Goal: Transaction & Acquisition: Purchase product/service

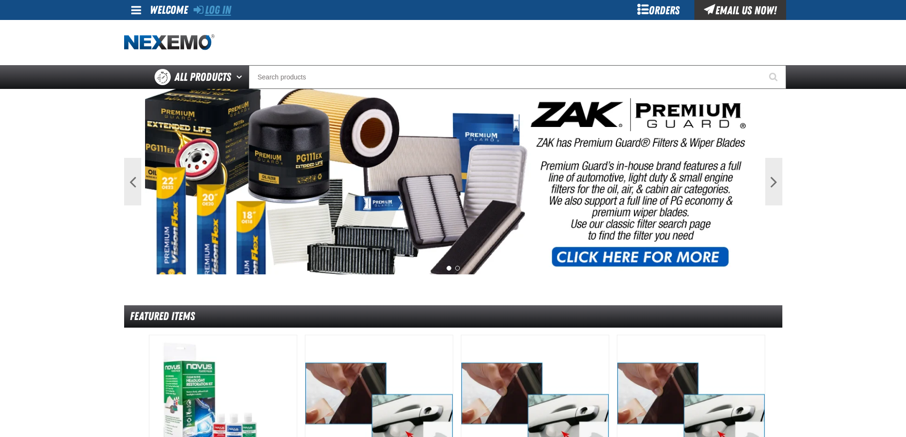
click at [223, 12] on link "Log In" at bounding box center [213, 9] width 38 height 13
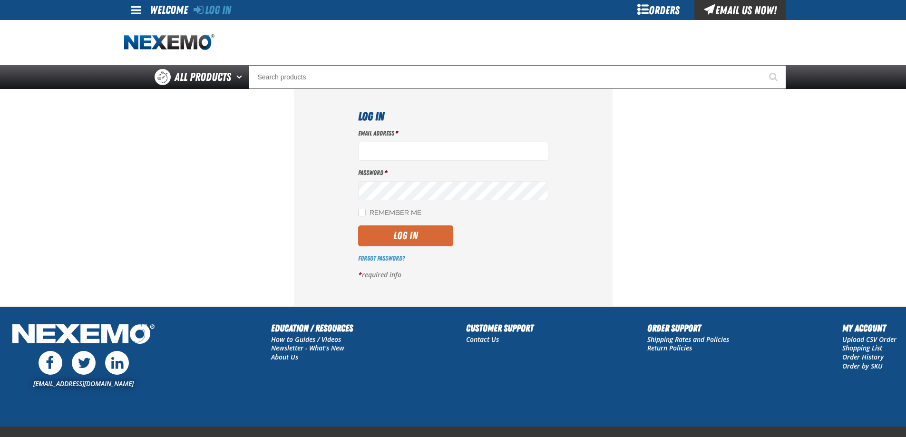
type input "[EMAIL_ADDRESS][DOMAIN_NAME]"
click at [399, 232] on button "Log In" at bounding box center [405, 235] width 95 height 21
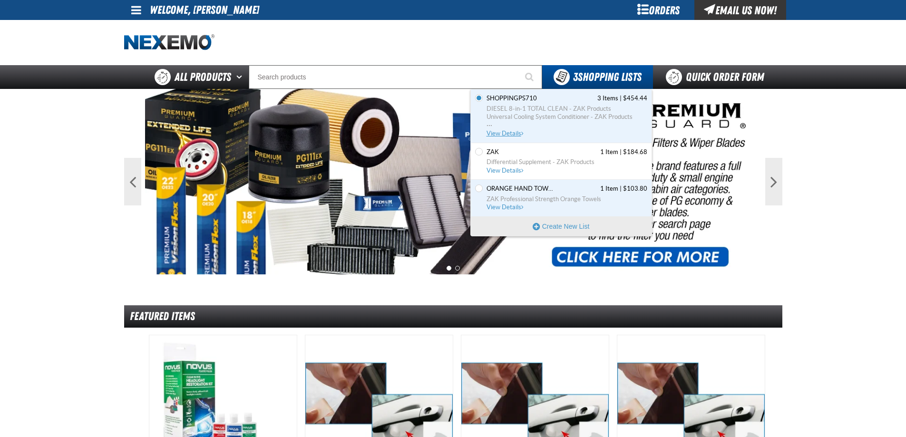
click at [508, 131] on span "View Details" at bounding box center [506, 133] width 39 height 7
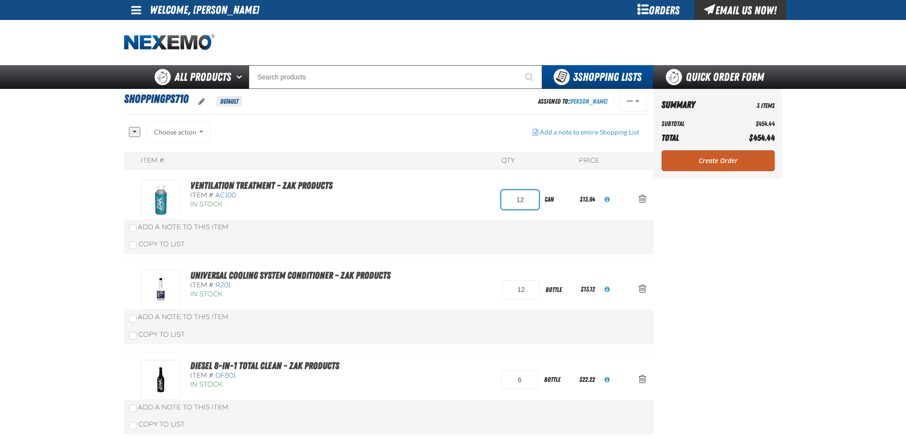
drag, startPoint x: 523, startPoint y: 200, endPoint x: 507, endPoint y: 198, distance: 15.3
click at [507, 198] on input "12" at bounding box center [520, 199] width 38 height 19
type input "24"
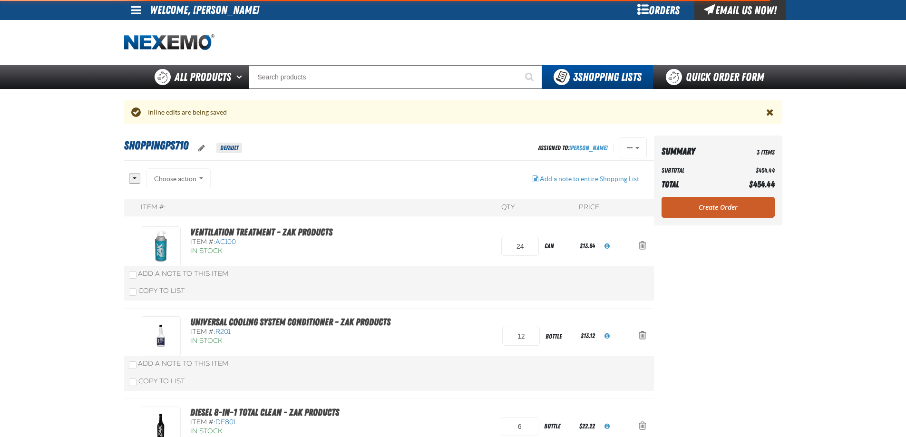
click at [464, 271] on div "Item #: QTY Price Ventilation Treatment - ZAK Products Item #: AC100 In Stock 2…" at bounding box center [389, 344] width 530 height 290
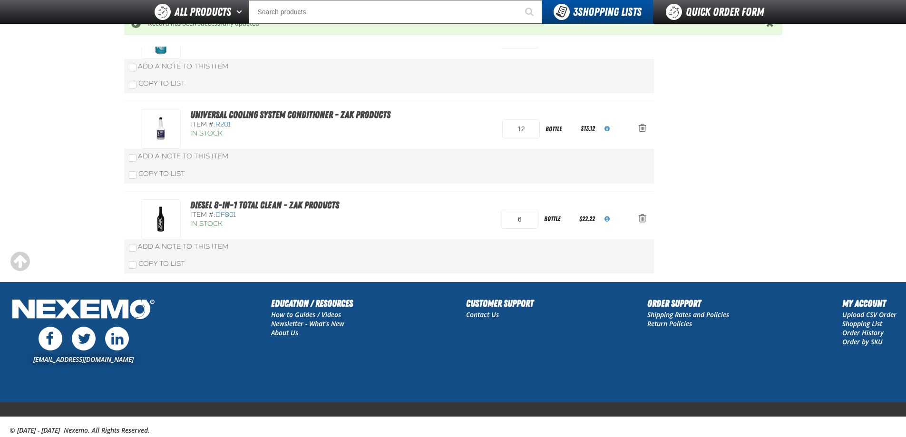
scroll to position [190, 0]
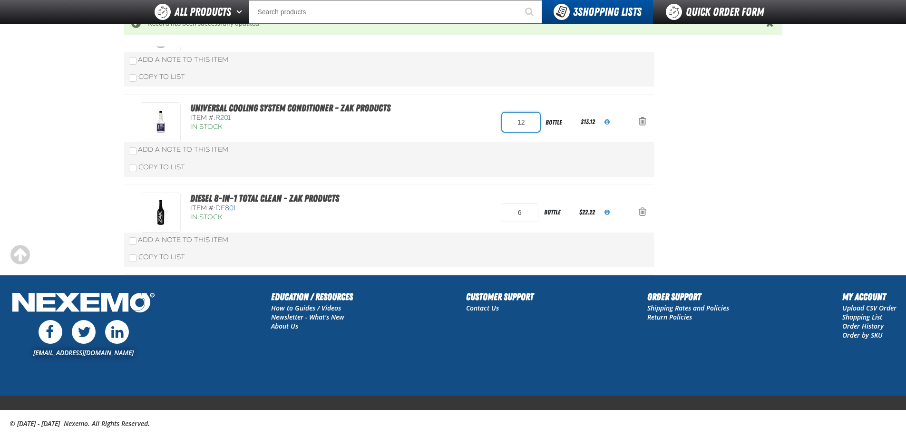
drag, startPoint x: 525, startPoint y: 121, endPoint x: 511, endPoint y: 121, distance: 13.3
click at [511, 121] on input "12" at bounding box center [521, 122] width 38 height 19
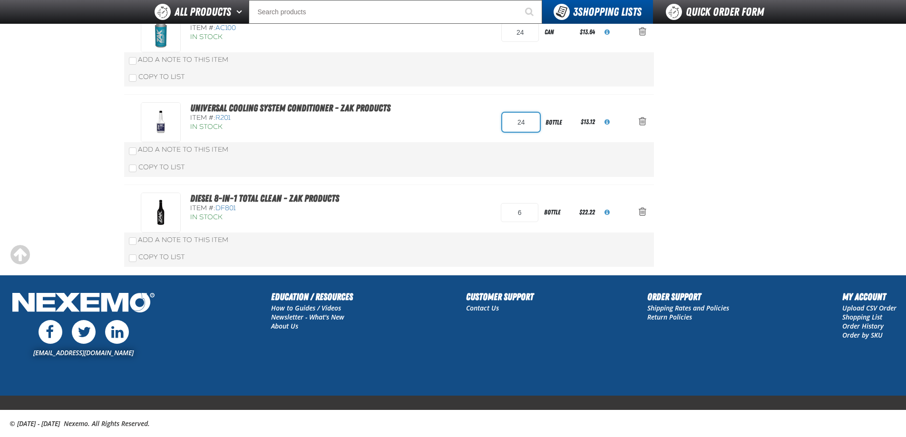
scroll to position [144, 0]
type input "24"
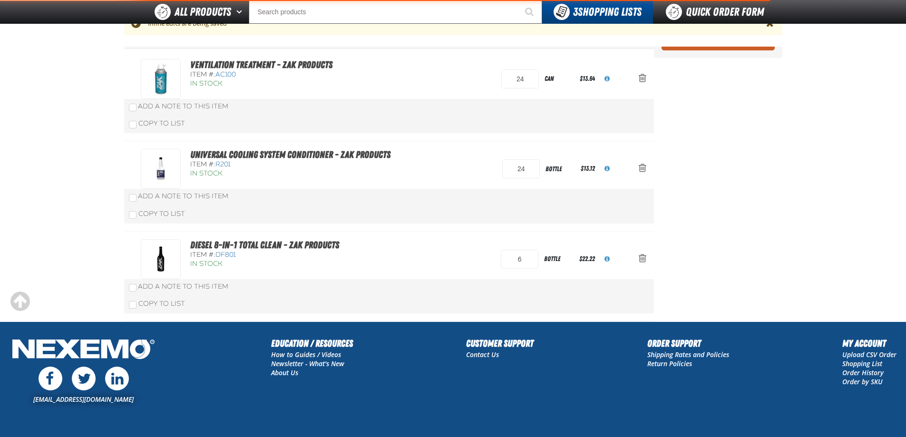
scroll to position [190, 0]
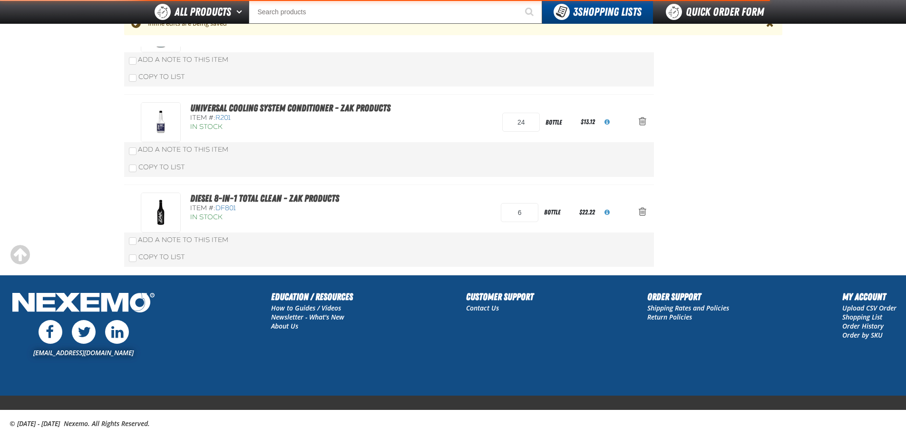
click at [576, 169] on div "Copy To List" at bounding box center [389, 167] width 530 height 19
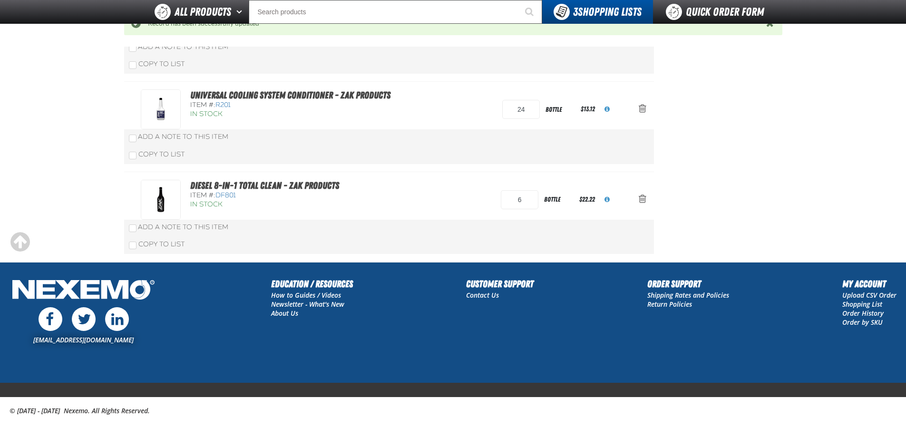
scroll to position [210, 0]
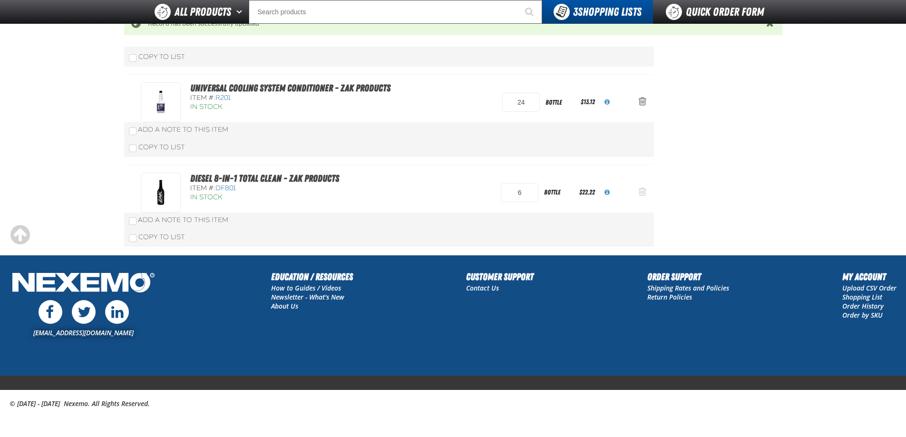
click at [639, 192] on span "Action Remove DIESEL 8-in-1 TOTAL CLEAN - ZAK Products from ShoppingPS710" at bounding box center [643, 192] width 8 height 10
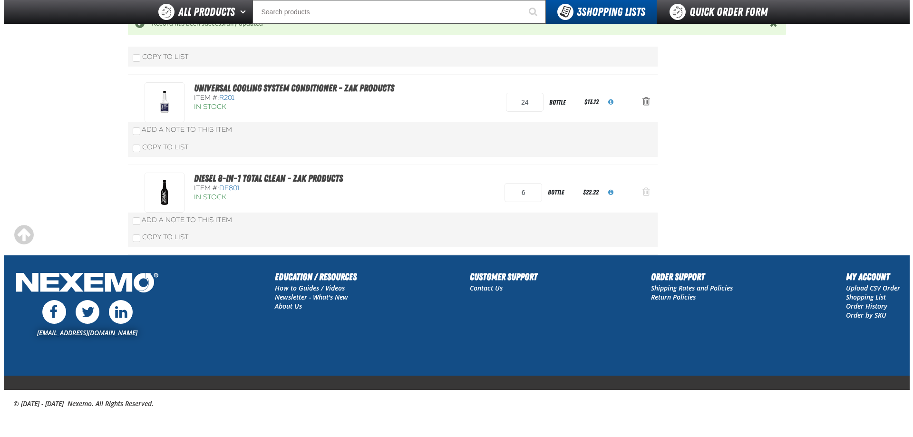
scroll to position [0, 0]
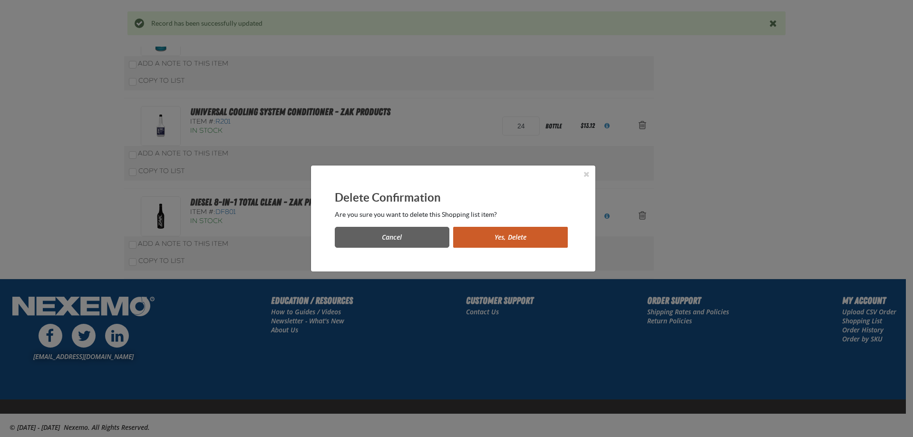
click at [502, 233] on button "Yes, Delete" at bounding box center [510, 237] width 115 height 21
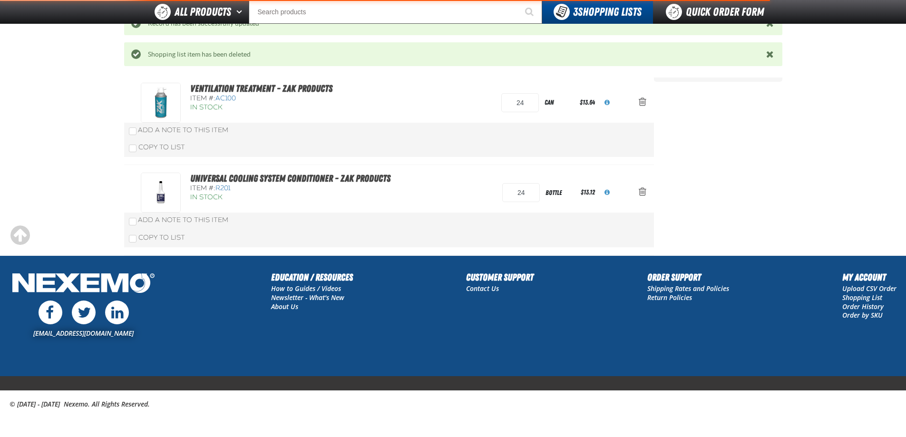
scroll to position [120, 0]
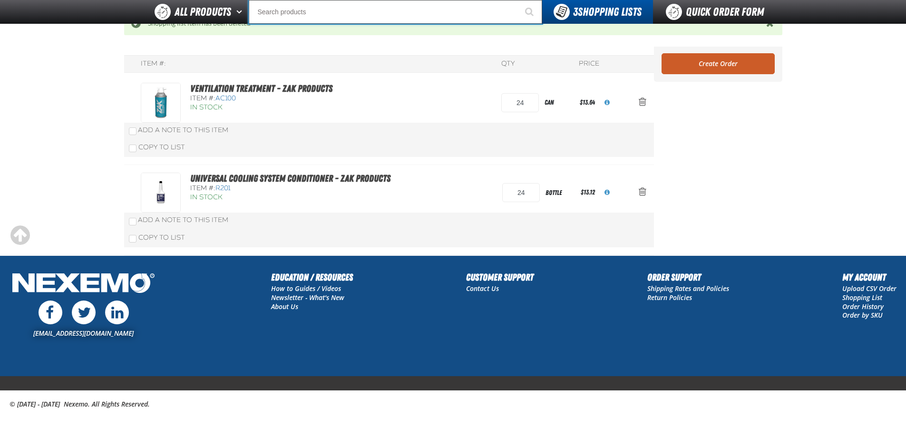
click at [269, 13] on input "Search" at bounding box center [395, 12] width 293 height 24
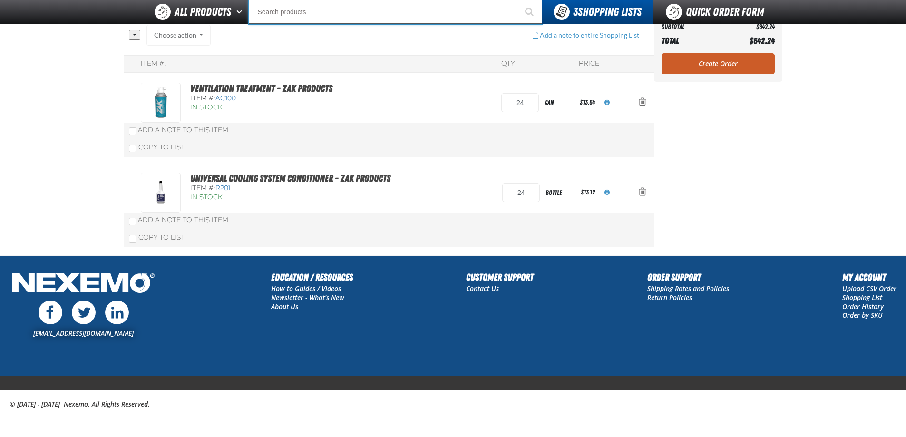
scroll to position [73, 0]
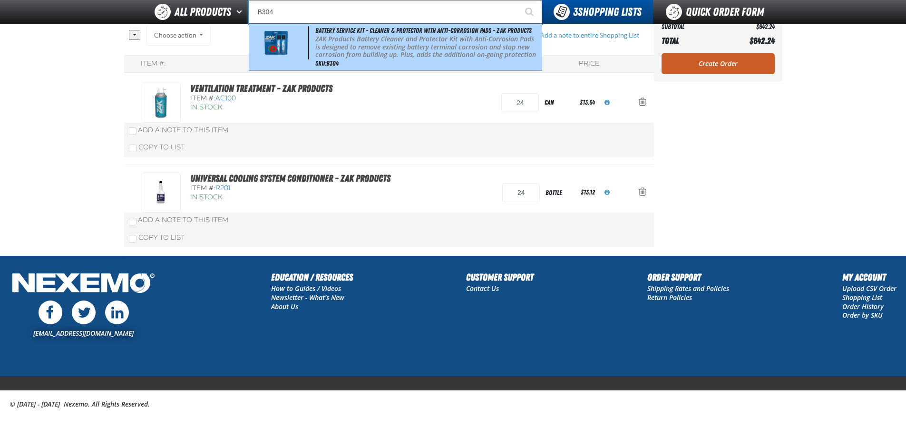
click at [360, 35] on div "Battery Service Kit - Cleaner & Protector with Anti-Corrosion Pads - ZAK Produc…" at bounding box center [395, 47] width 292 height 47
type input "Battery Service Kit - Cleaner & Protector with Anti-Corrosion Pads - ZAK Produc…"
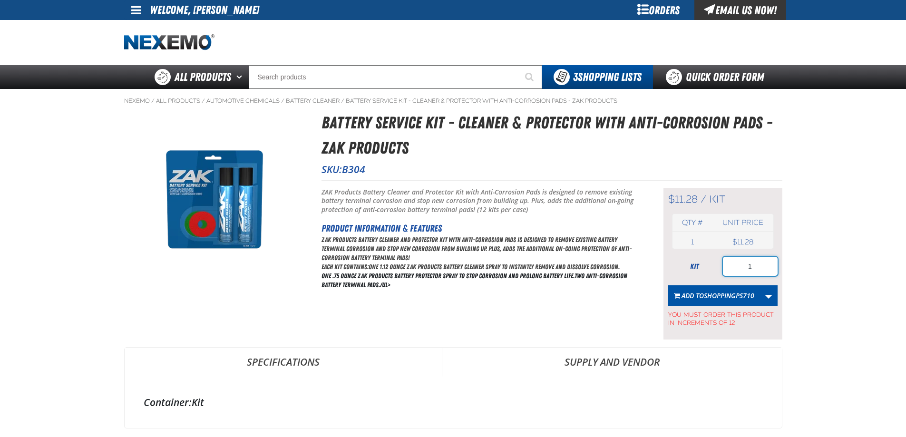
click at [759, 271] on input "1" at bounding box center [750, 266] width 55 height 19
type input "12"
click at [711, 296] on span "ShoppingPS710" at bounding box center [729, 295] width 50 height 9
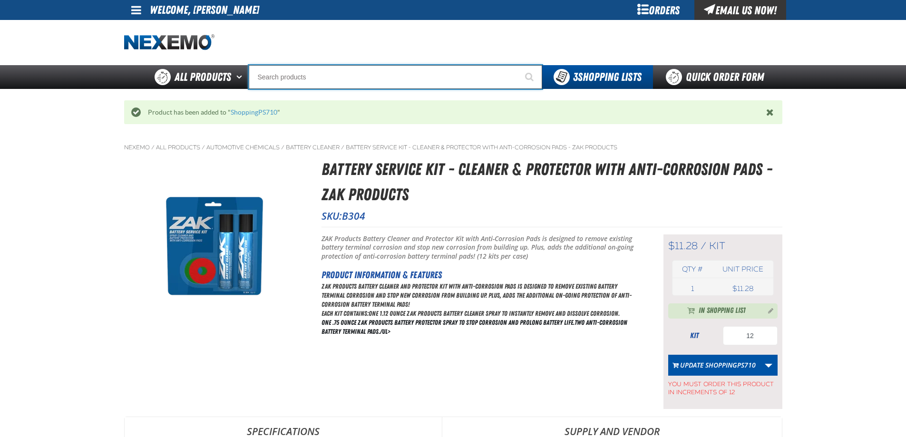
click at [318, 84] on input "Search" at bounding box center [395, 77] width 293 height 24
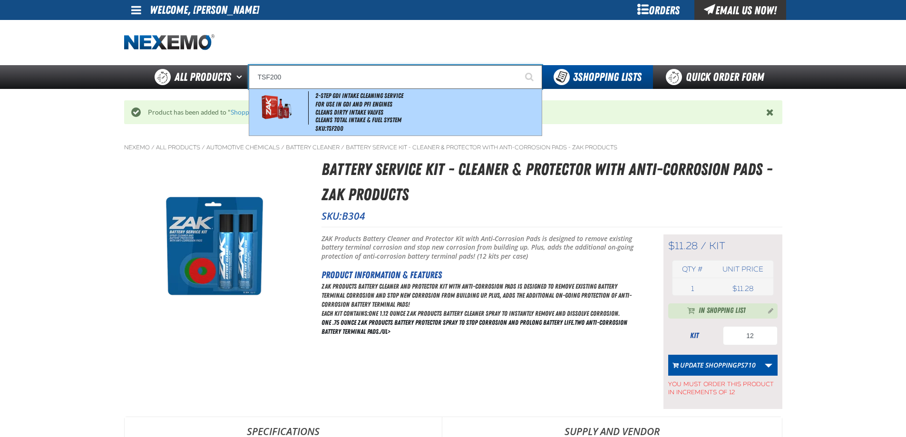
click at [333, 114] on li "Cleans Dirty Intake Valves" at bounding box center [427, 112] width 224 height 8
type input "2-Step GDI Intake Cleaning Service"
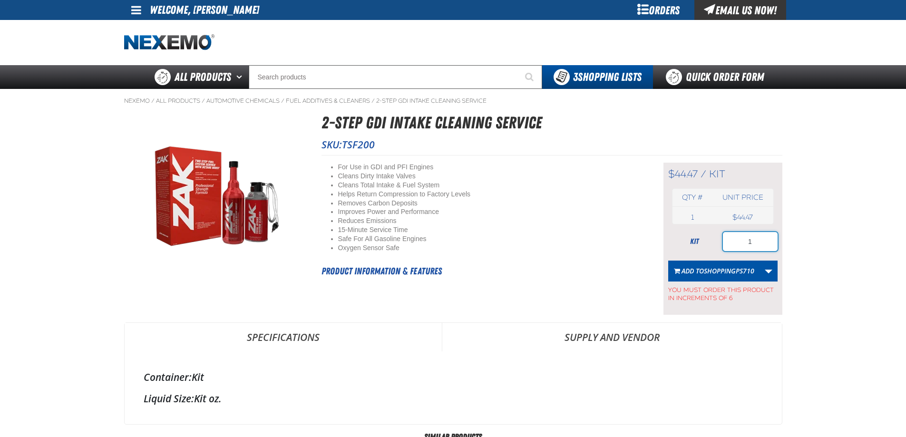
drag, startPoint x: 753, startPoint y: 243, endPoint x: 740, endPoint y: 241, distance: 12.5
click at [740, 241] on input "1" at bounding box center [750, 241] width 55 height 19
type input "6"
click at [723, 272] on span "ShoppingPS710" at bounding box center [729, 270] width 50 height 9
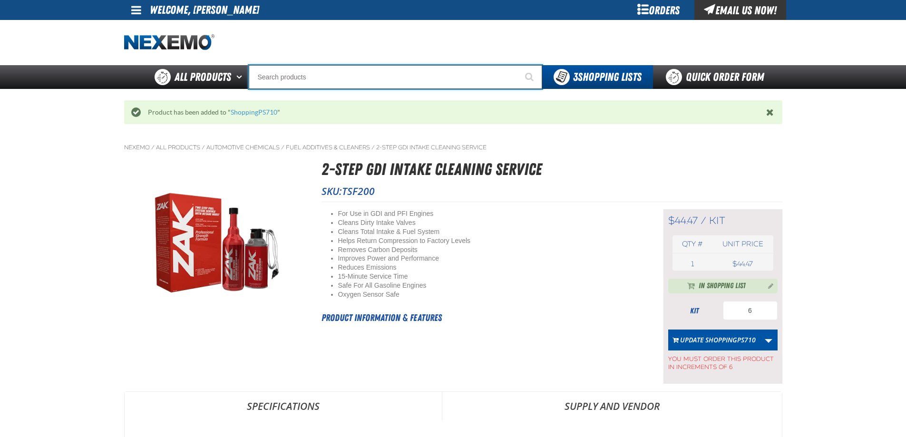
click at [271, 75] on input "Search" at bounding box center [395, 77] width 293 height 24
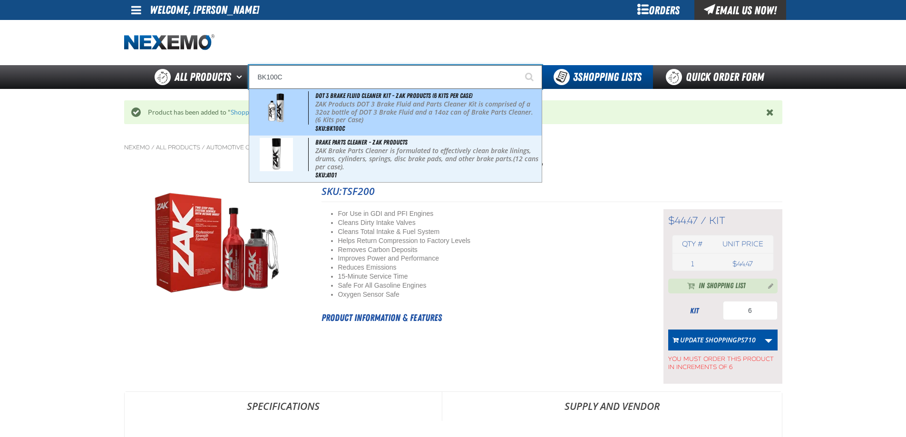
click at [353, 121] on p "ZAK Products DOT 3 Brake Fluid and Parts Cleaner Kit is comprised of a 32oz bot…" at bounding box center [427, 112] width 224 height 24
type input "DOT 3 Brake Fluid Cleaner Kit - ZAK Products (6 Kits per Case)"
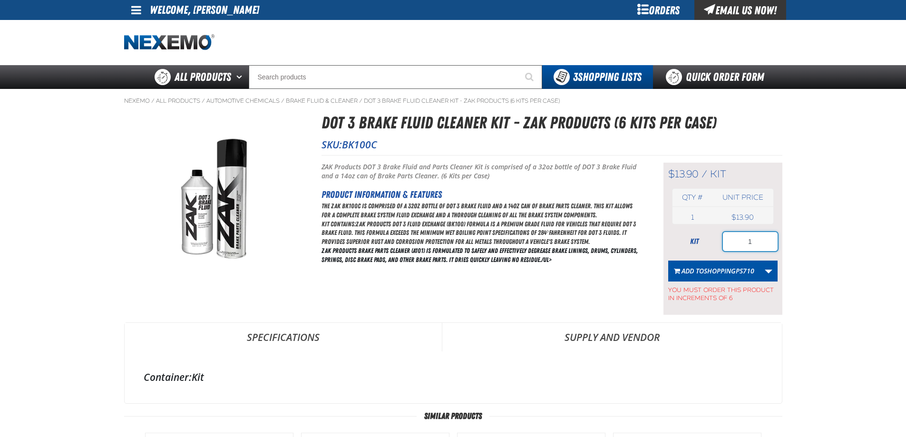
click at [756, 238] on input "1" at bounding box center [750, 241] width 55 height 19
type input "12"
click at [725, 268] on span "ShoppingPS710" at bounding box center [729, 270] width 50 height 9
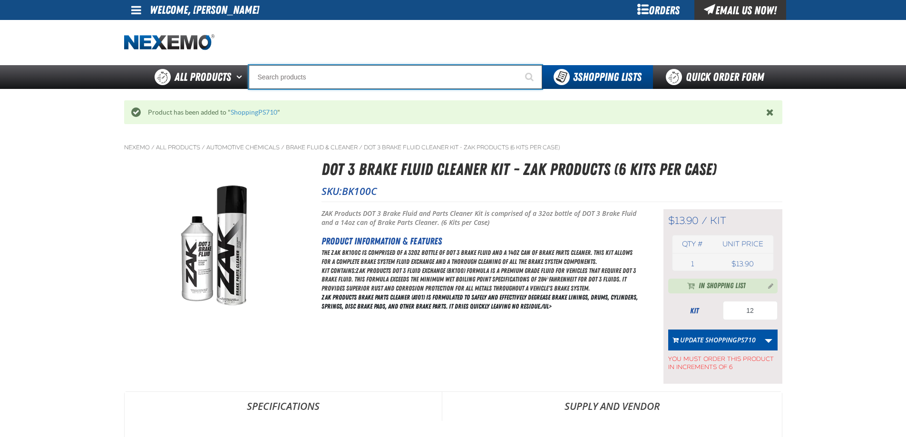
click at [262, 76] on input "Search" at bounding box center [395, 77] width 293 height 24
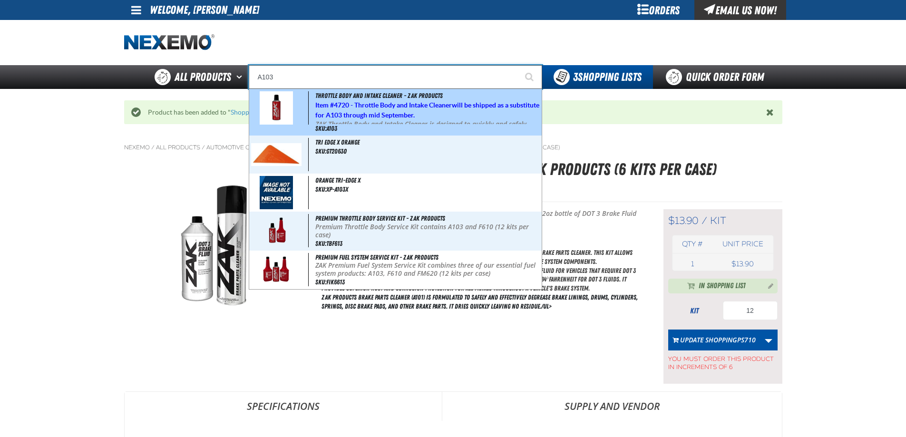
click at [316, 103] on span "Item # 4720 - Throttle Body and Intake Cleaner will be shipped as a substitute …" at bounding box center [427, 110] width 224 height 18
type input "Throttle Body and Intake Cleaner - ZAK Products"
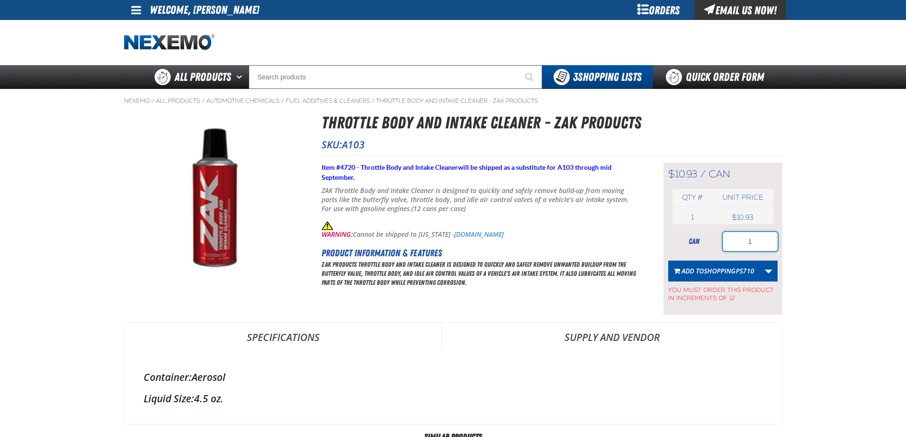
click at [767, 242] on input "1" at bounding box center [750, 241] width 55 height 19
type input "12"
click at [706, 273] on span "ShoppingPS710" at bounding box center [729, 270] width 50 height 9
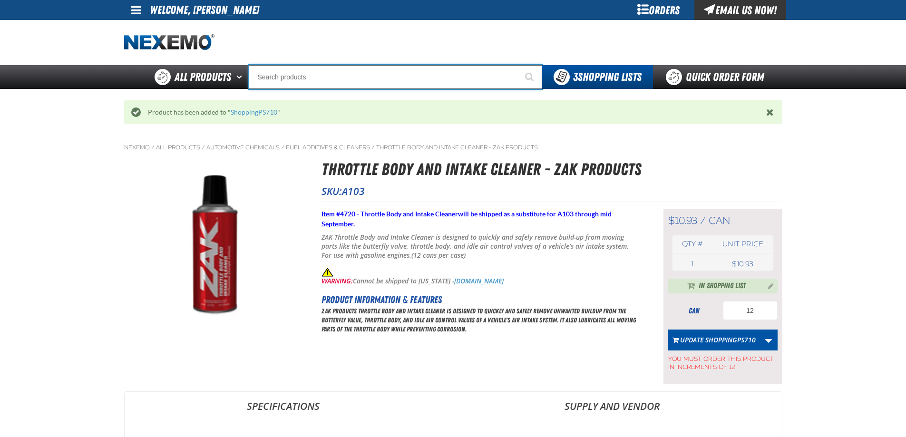
click at [293, 77] on input "Search" at bounding box center [395, 77] width 293 height 24
type input "C"
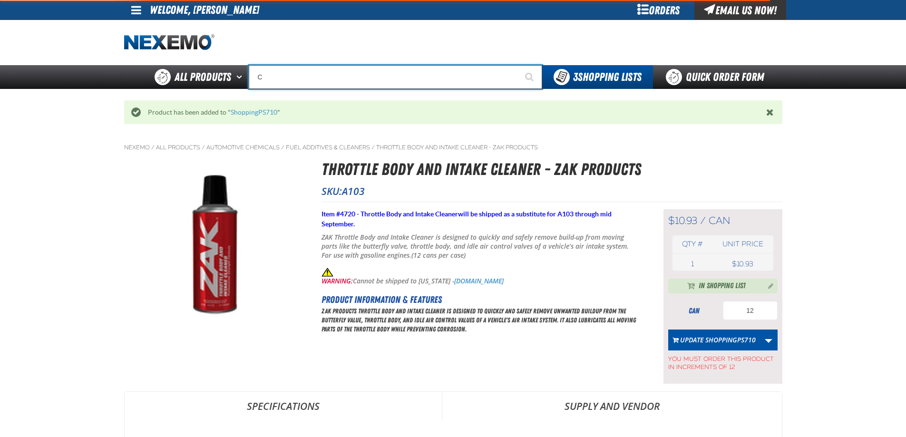
type input "C Alkaline Battery 1.5 Volt (12 per pack)"
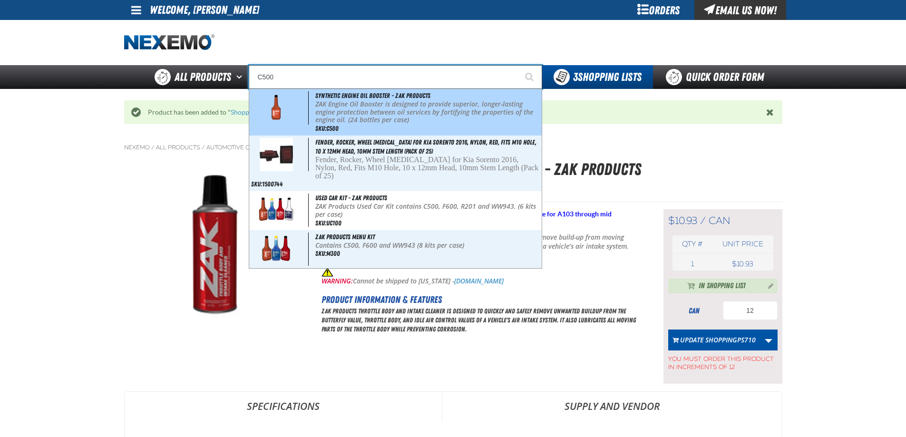
click at [334, 112] on p "ZAK Engine Oil Booster is designed to provide superior, longer-lasting engine p…" at bounding box center [427, 112] width 224 height 24
type input "Synthetic Engine Oil Booster - ZAK Products"
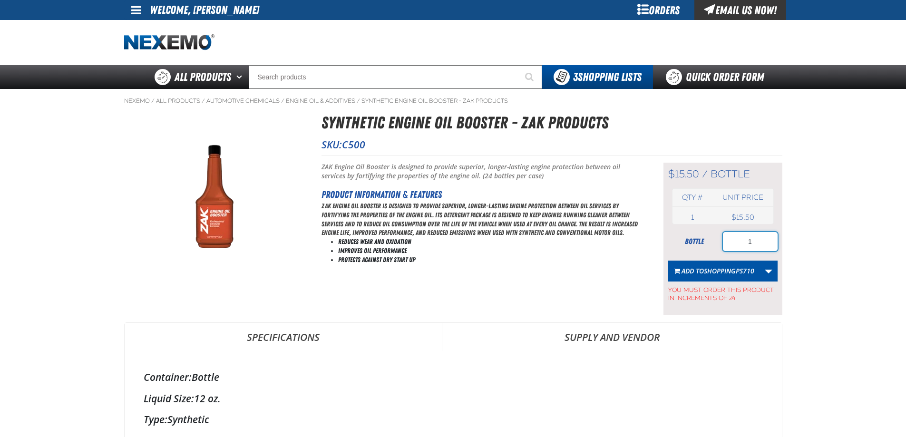
drag, startPoint x: 754, startPoint y: 243, endPoint x: 734, endPoint y: 242, distance: 20.0
click at [734, 242] on input "1" at bounding box center [750, 241] width 55 height 19
type input "24"
click at [731, 274] on span "ShoppingPS710" at bounding box center [729, 270] width 50 height 9
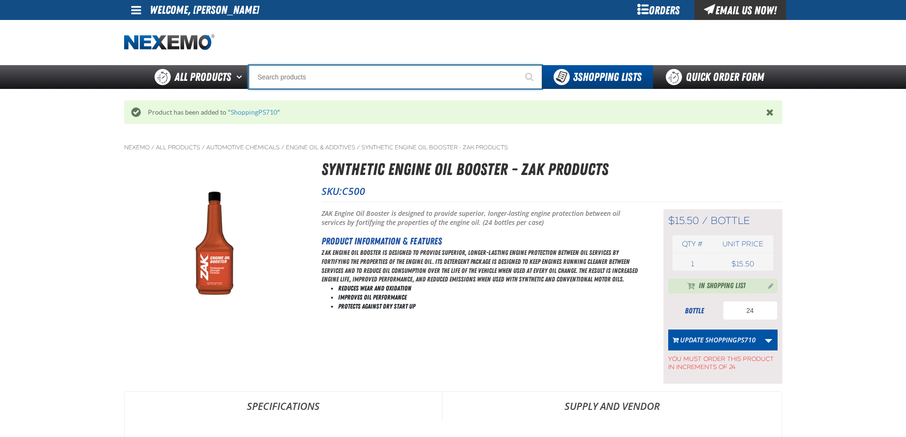
click at [281, 82] on input "Search" at bounding box center [395, 77] width 293 height 24
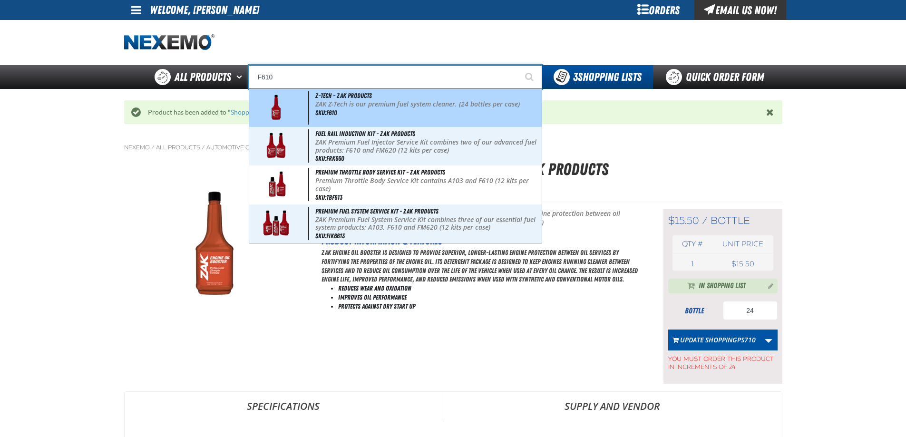
click at [330, 107] on p "ZAK Z-Tech is our premium fuel system cleaner. (24 bottles per case)" at bounding box center [427, 104] width 224 height 8
type input "Z-Tech - ZAK Products"
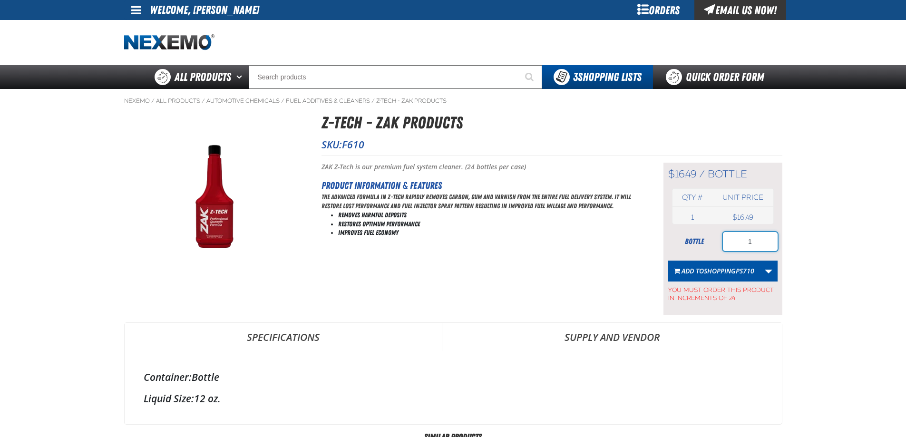
drag, startPoint x: 752, startPoint y: 242, endPoint x: 742, endPoint y: 240, distance: 10.2
click at [742, 240] on input "1" at bounding box center [750, 241] width 55 height 19
type input "2"
type input "48"
click at [732, 273] on span "ShoppingPS710" at bounding box center [729, 270] width 50 height 9
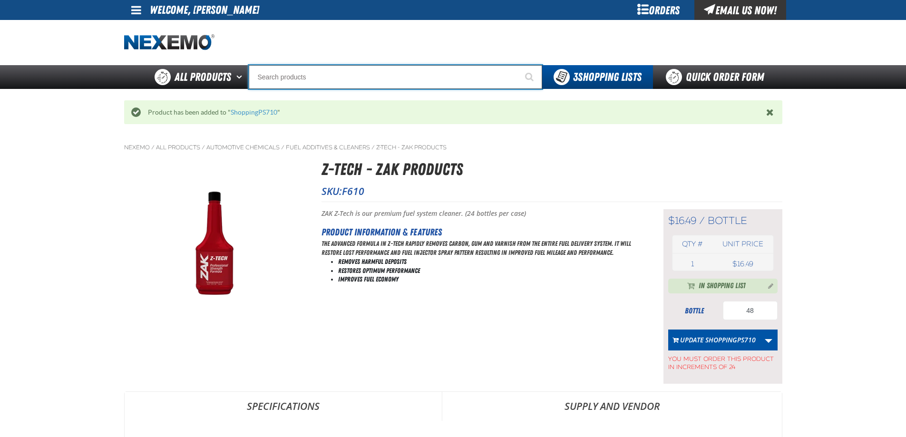
click at [278, 84] on input "Search" at bounding box center [395, 77] width 293 height 24
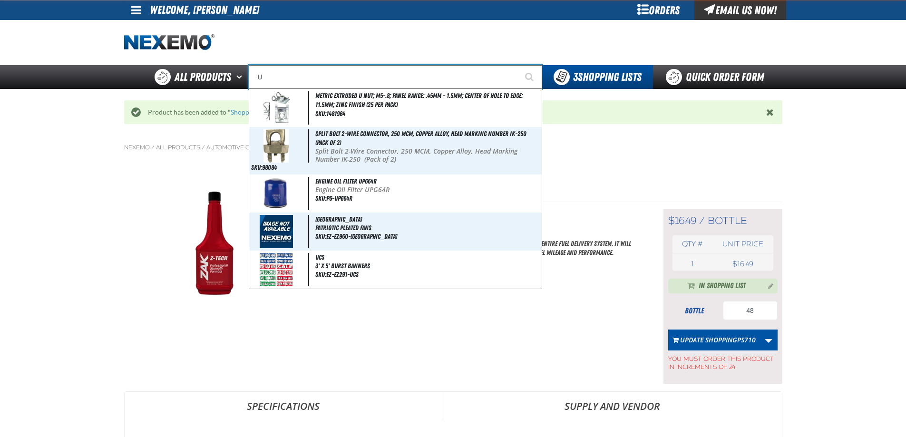
type input "UC"
type input "UC RED"
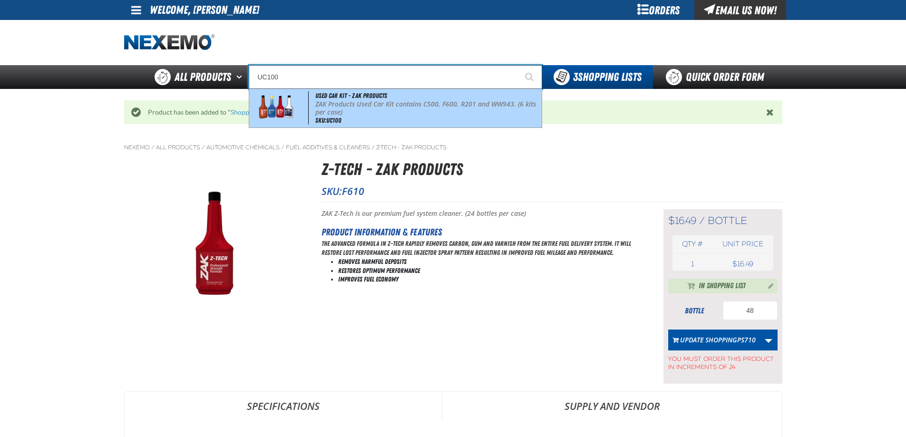
click at [339, 121] on span "SKU:UC100" at bounding box center [328, 121] width 26 height 8
type input "Used Car Kit - ZAK Products"
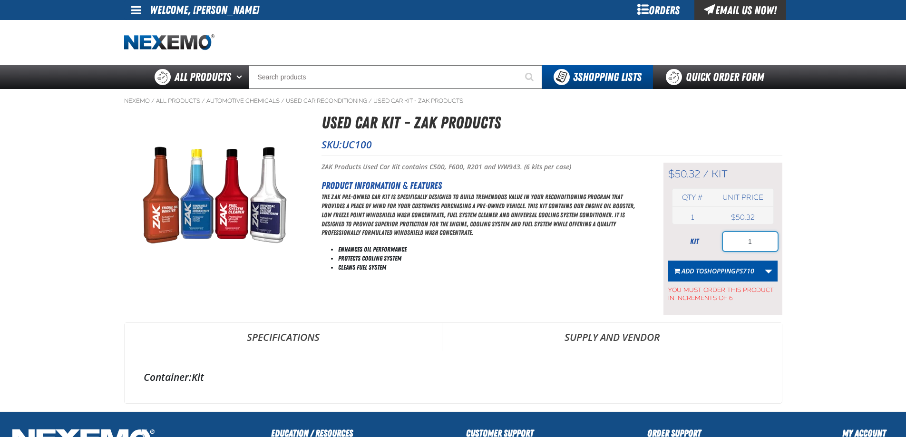
drag, startPoint x: 749, startPoint y: 241, endPoint x: 731, endPoint y: 240, distance: 17.6
click at [731, 240] on input "1" at bounding box center [750, 241] width 55 height 19
type input "18"
click at [729, 271] on span "ShoppingPS710" at bounding box center [729, 270] width 50 height 9
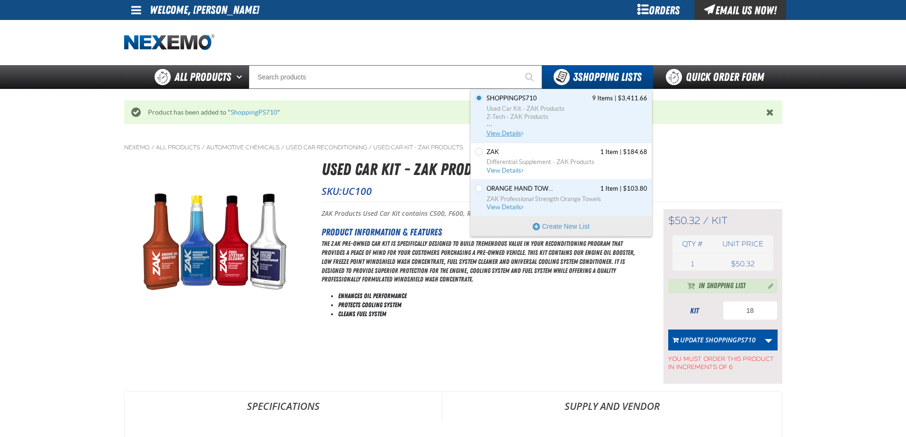
click at [511, 132] on span "View Details" at bounding box center [506, 133] width 39 height 7
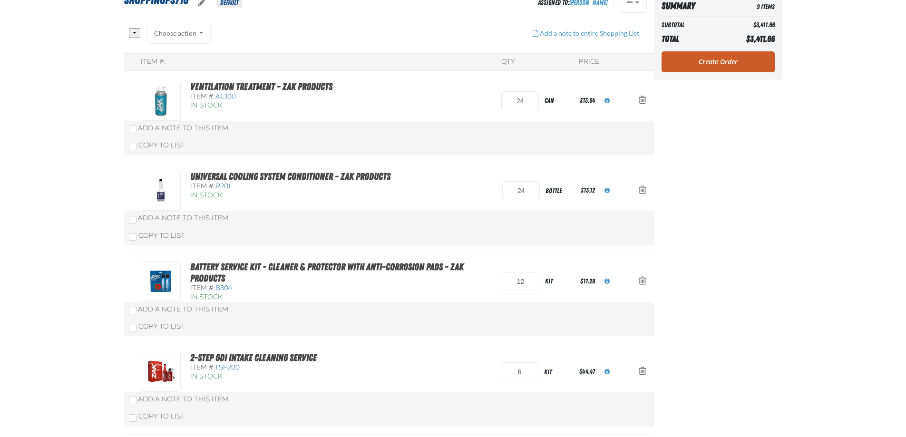
scroll to position [39, 0]
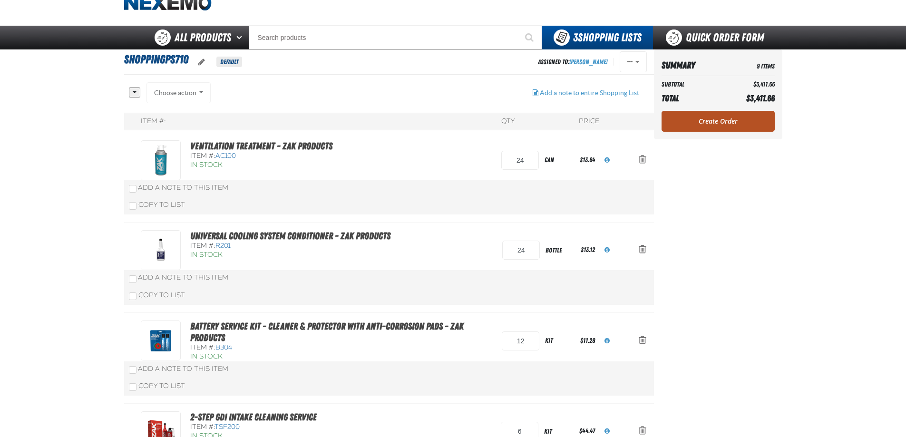
click at [714, 123] on link "Create Order" at bounding box center [718, 121] width 113 height 21
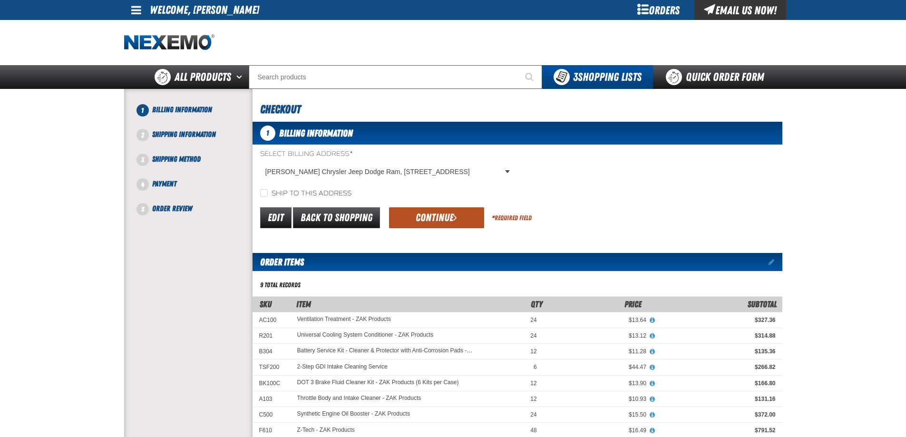
click at [432, 216] on button "Continue" at bounding box center [436, 217] width 95 height 21
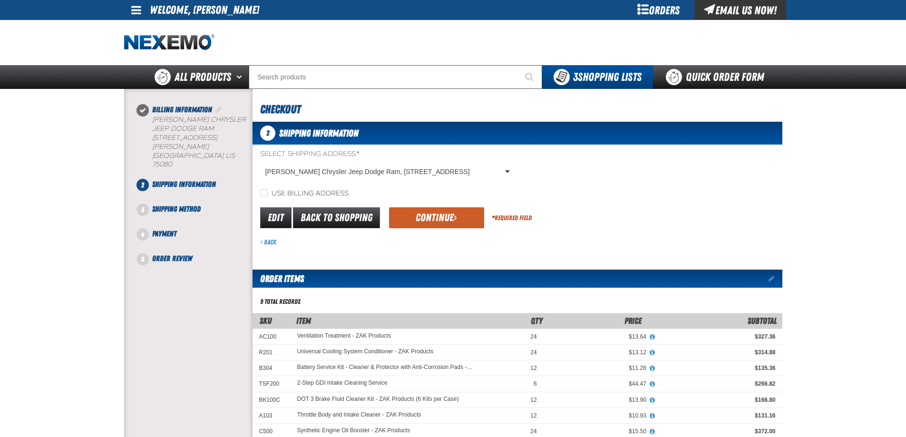
click at [432, 216] on button "Continue" at bounding box center [436, 217] width 95 height 21
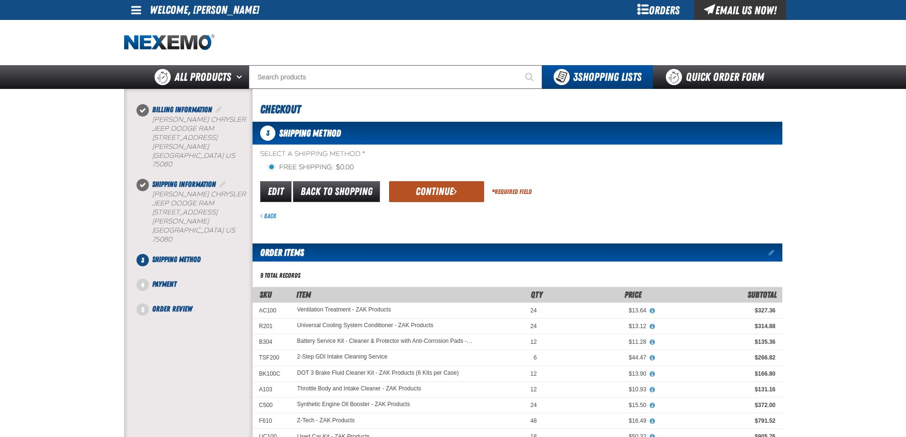
click at [427, 186] on button "Continue" at bounding box center [436, 191] width 95 height 21
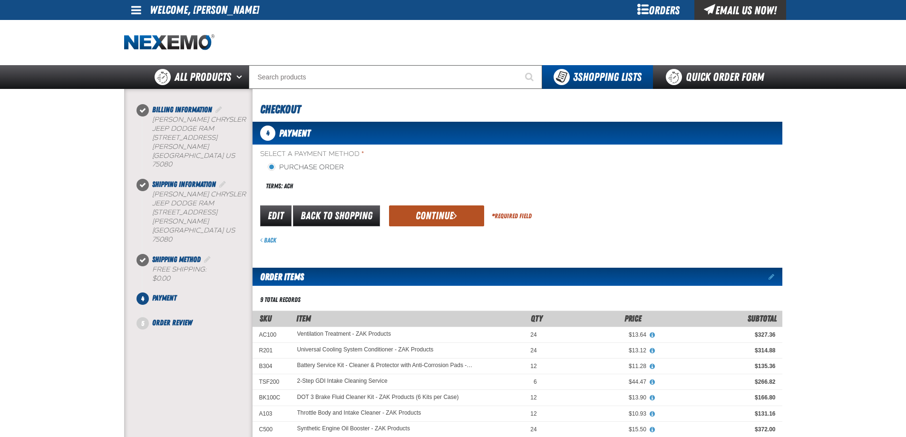
click at [425, 215] on button "Continue" at bounding box center [436, 215] width 95 height 21
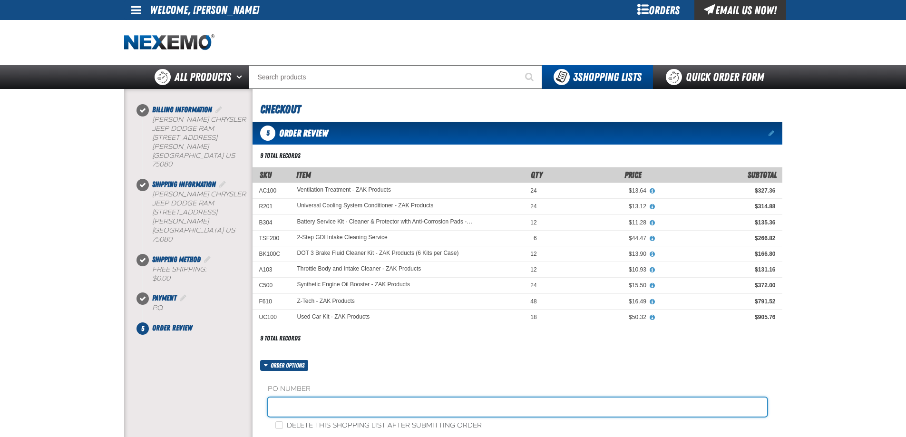
click at [307, 411] on input "text" at bounding box center [517, 407] width 499 height 19
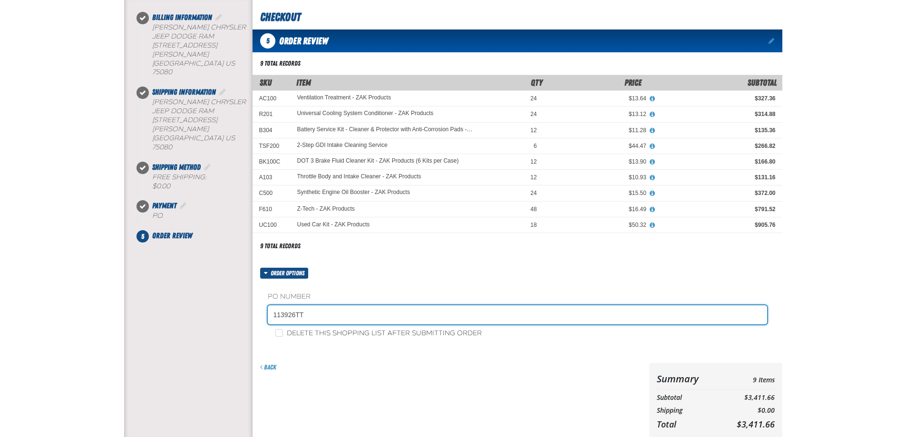
scroll to position [95, 0]
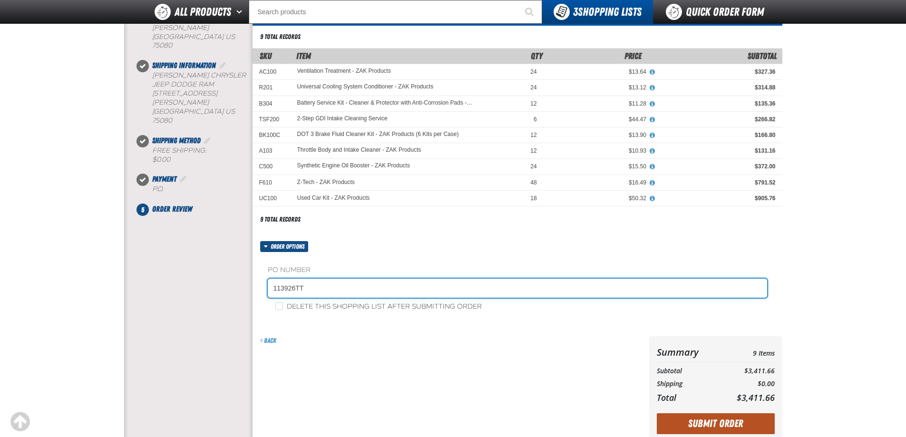
type input "113926TT"
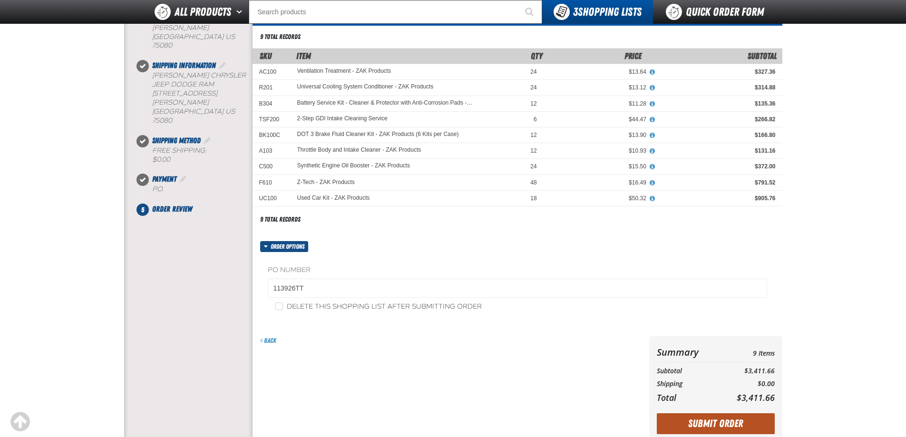
click at [703, 421] on button "Submit Order" at bounding box center [716, 423] width 118 height 21
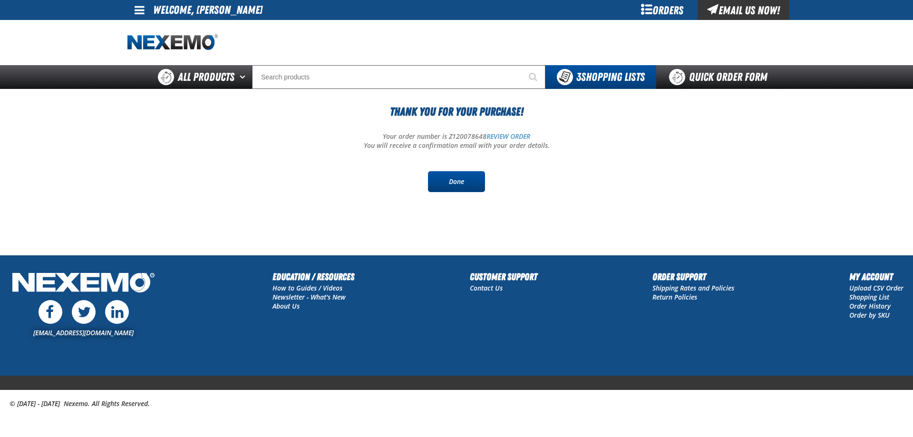
click at [461, 184] on link "Done" at bounding box center [456, 181] width 57 height 21
